Goal: Information Seeking & Learning: Learn about a topic

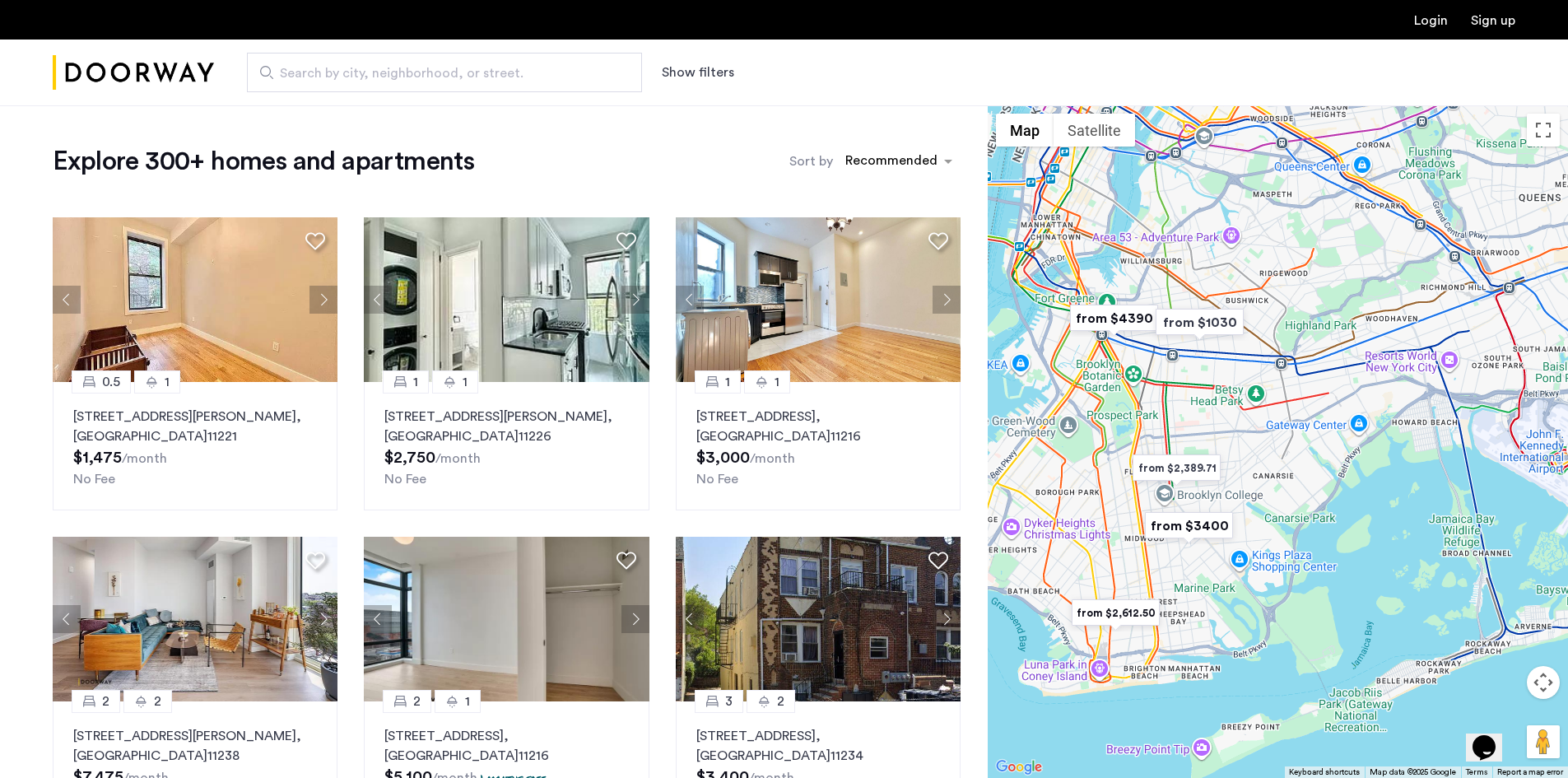
drag, startPoint x: 1213, startPoint y: 475, endPoint x: 1183, endPoint y: 418, distance: 64.4
click at [1183, 418] on div at bounding box center [1277, 441] width 580 height 672
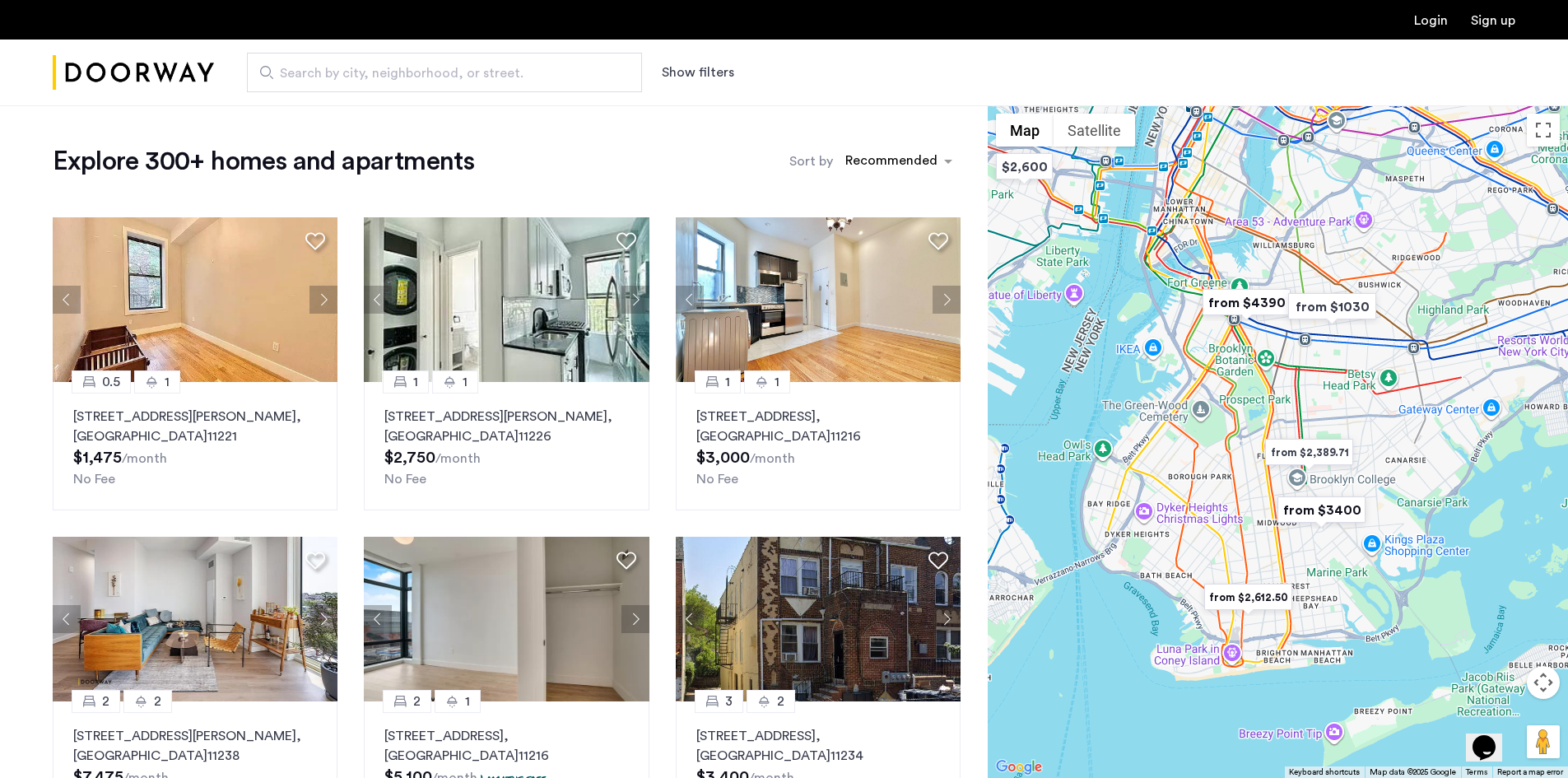
click at [1326, 507] on img "from $3400" at bounding box center [1321, 510] width 101 height 37
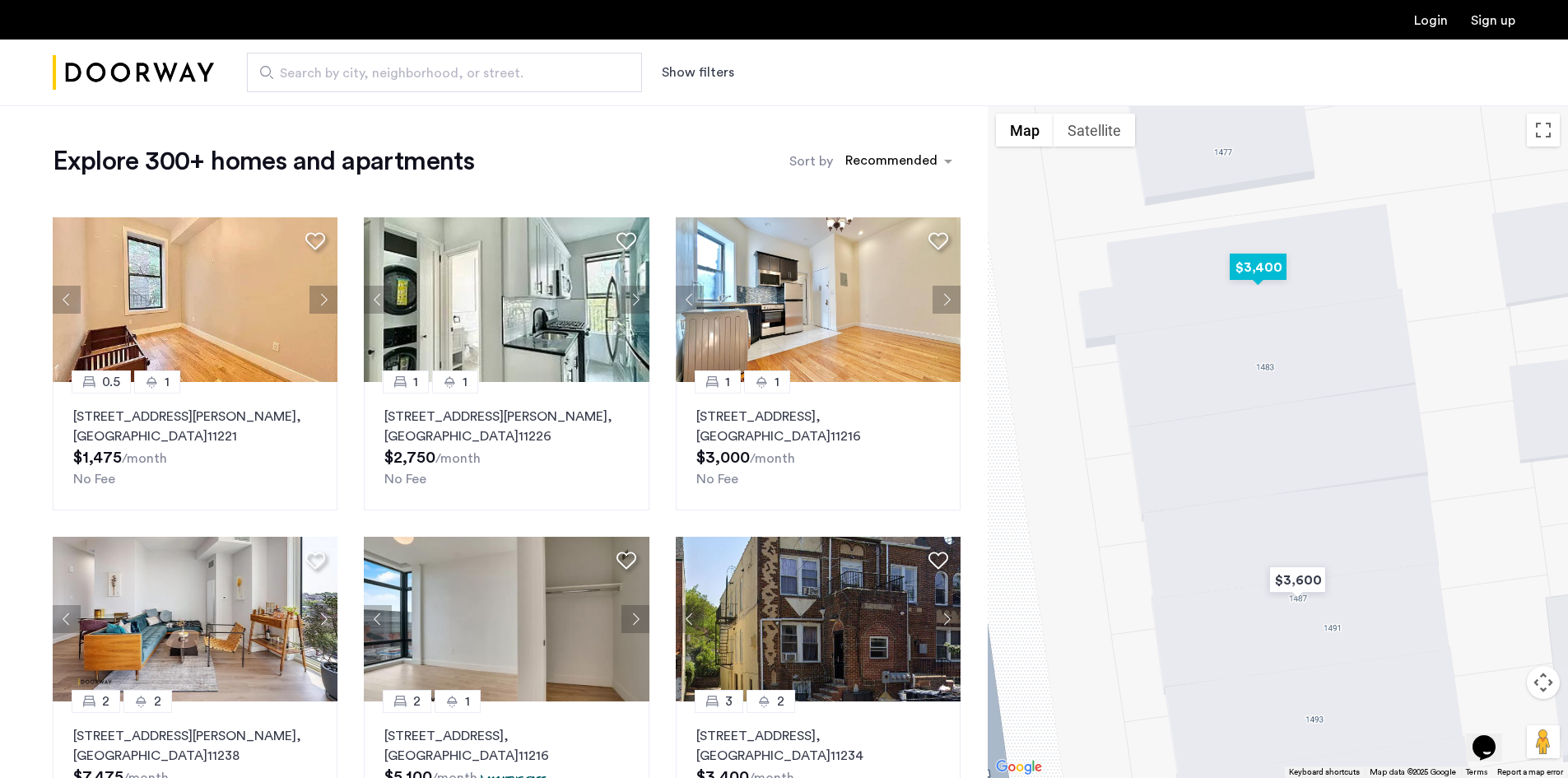
click at [1270, 261] on img "$3,400" at bounding box center [1258, 266] width 70 height 37
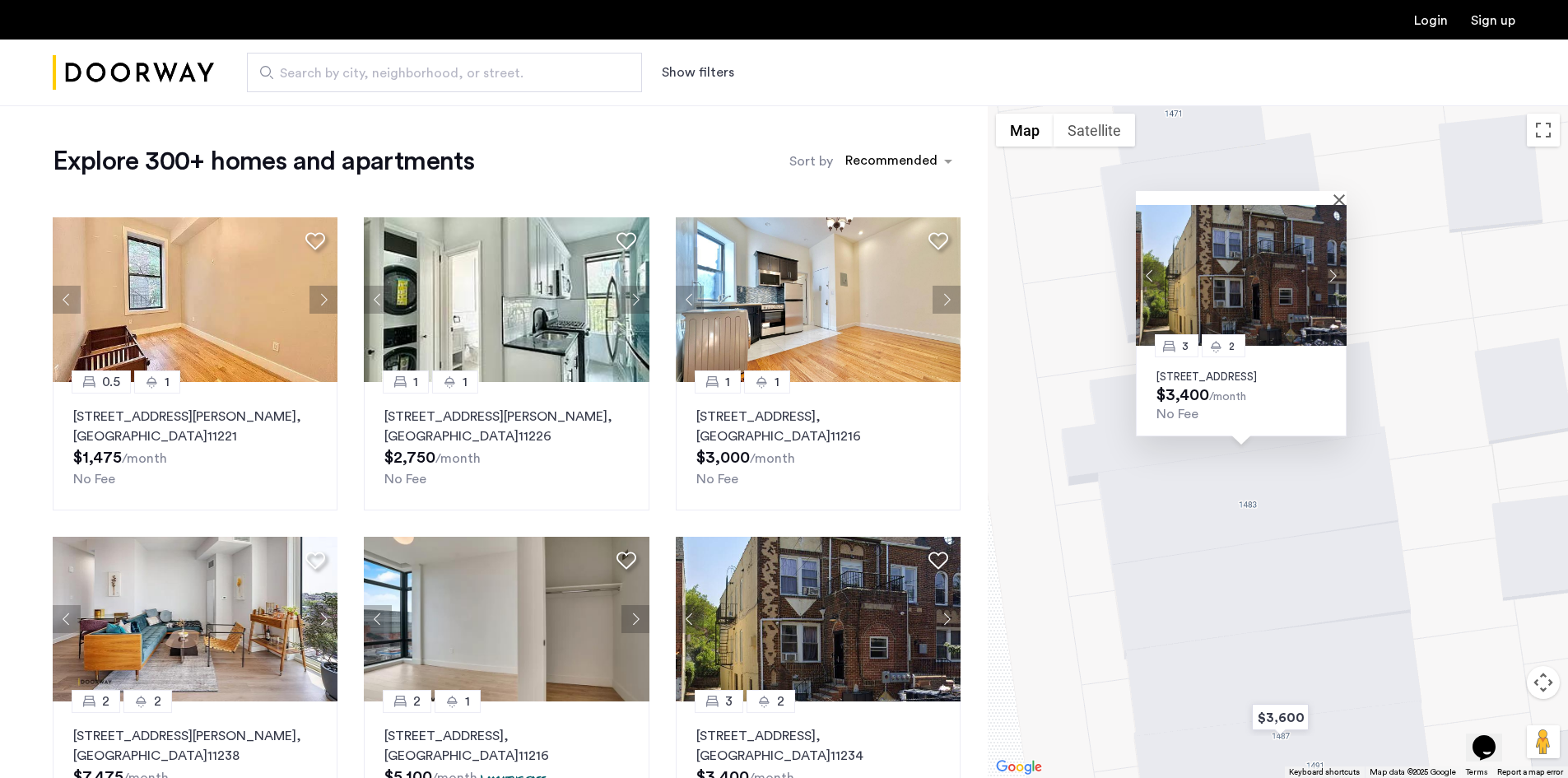
drag, startPoint x: 1324, startPoint y: 596, endPoint x: 1278, endPoint y: 550, distance: 65.1
click at [1278, 550] on div "3 2 1479 East 34th Street, Unit 1R, Brooklyn, NY 11234 $3,400 /month No Fee" at bounding box center [1277, 441] width 580 height 672
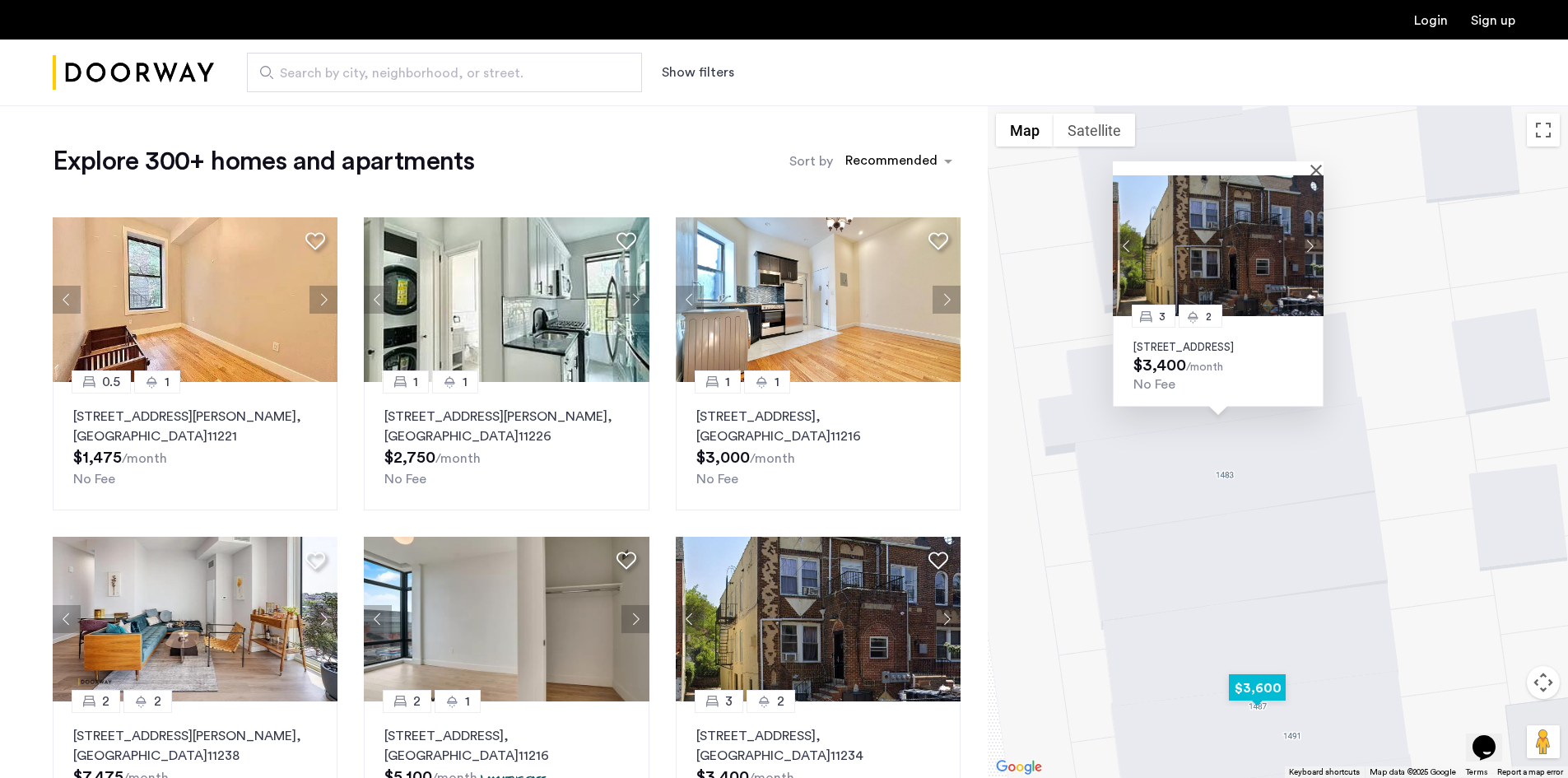
click at [1273, 677] on img "$3,600" at bounding box center [1257, 687] width 70 height 37
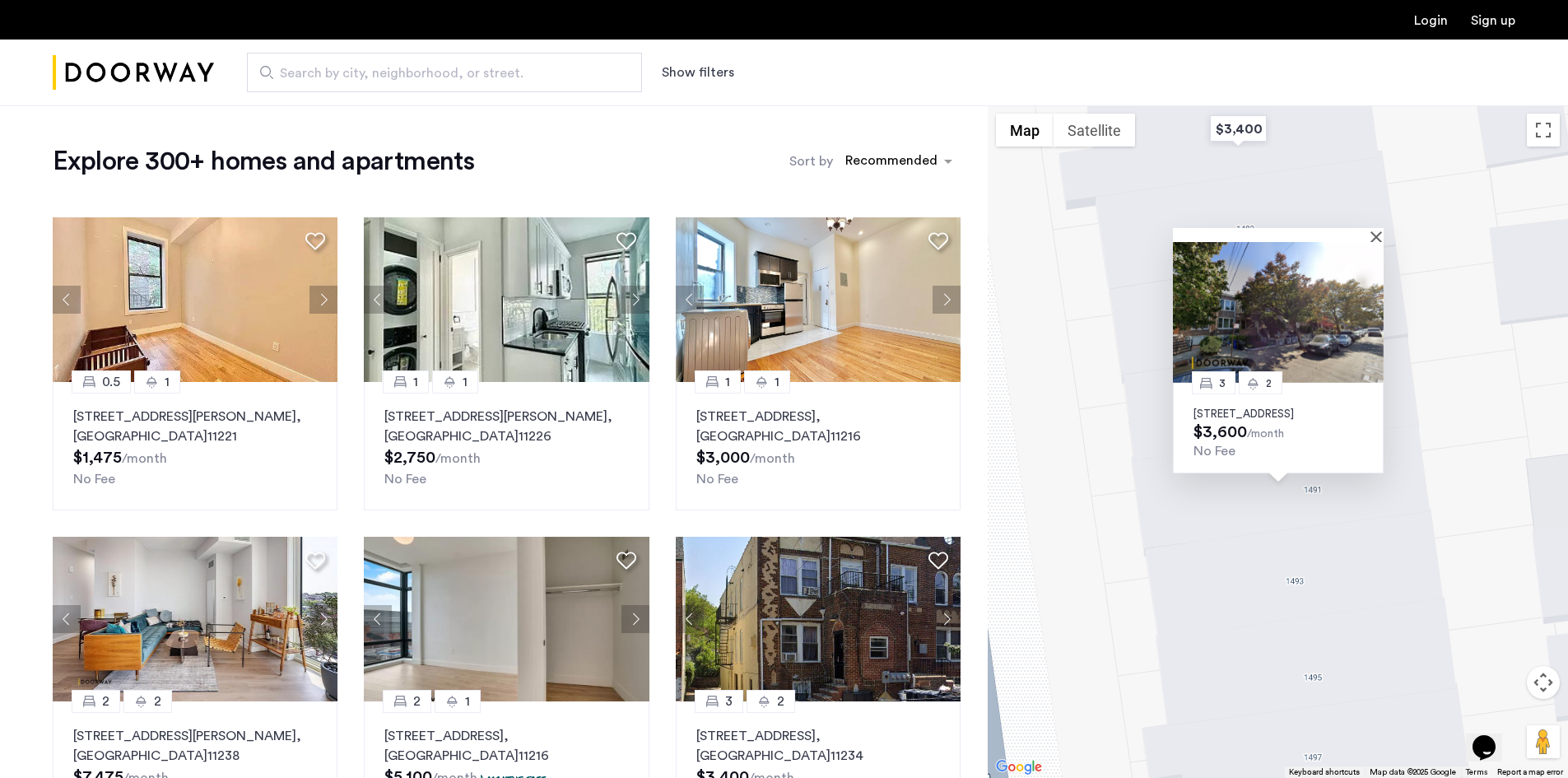
click at [1269, 408] on p "1487 East 34th Street, Unit 3A, Brooklyn, NY 11234" at bounding box center [1278, 414] width 170 height 13
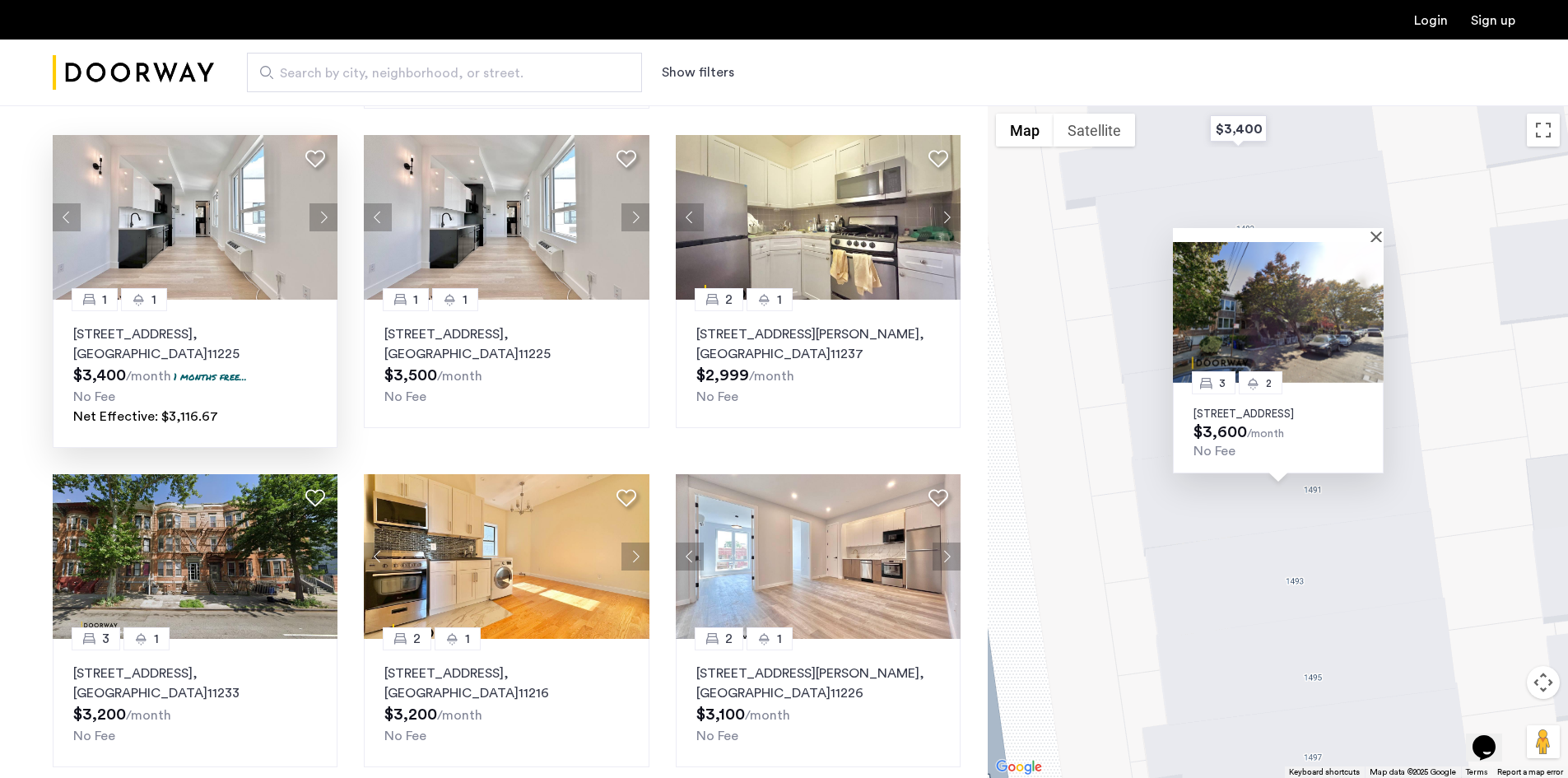
scroll to position [823, 0]
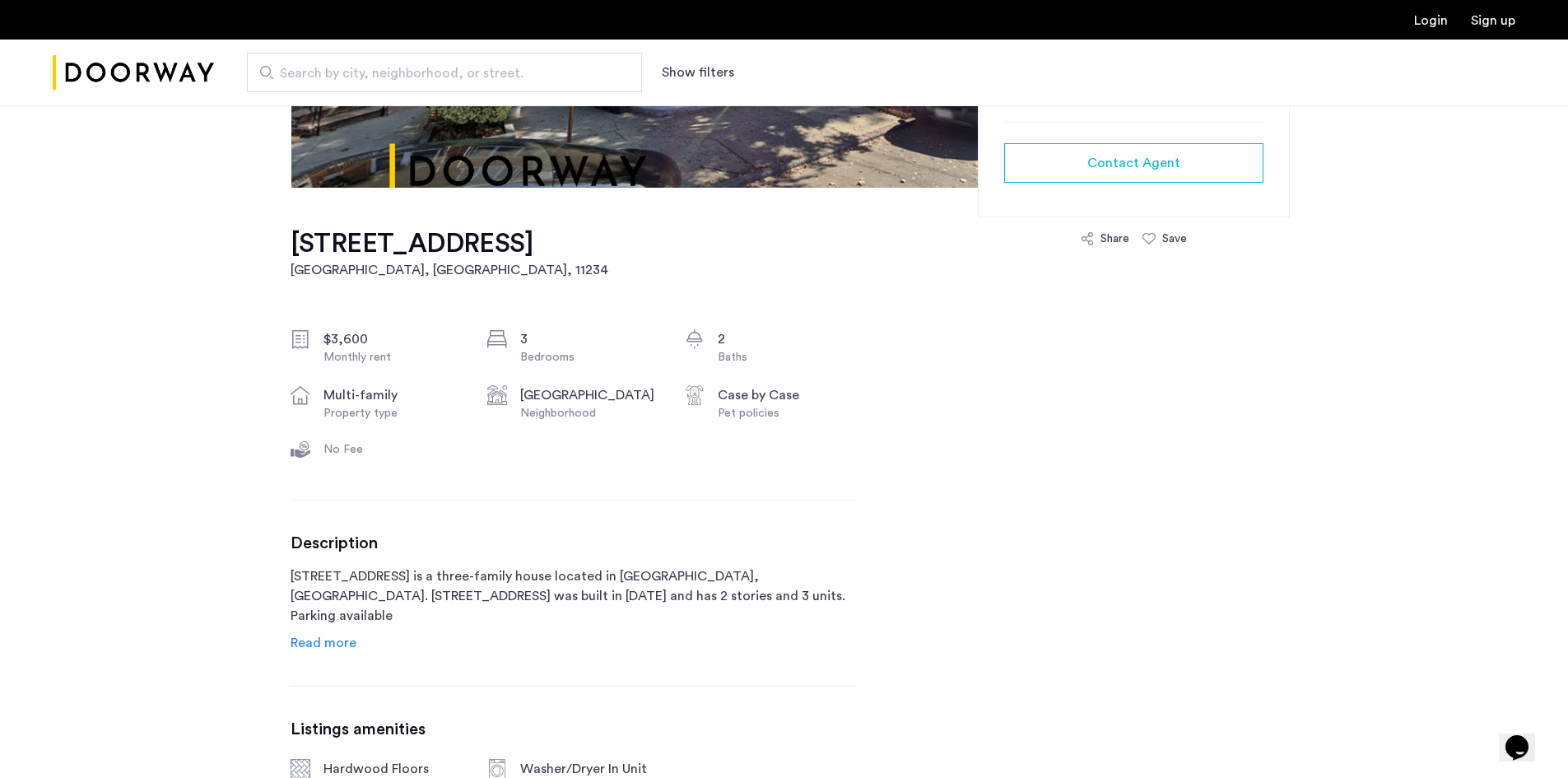
scroll to position [741, 0]
